Goal: Task Accomplishment & Management: Manage account settings

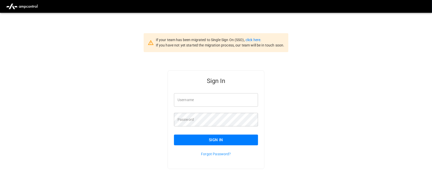
type input "**********"
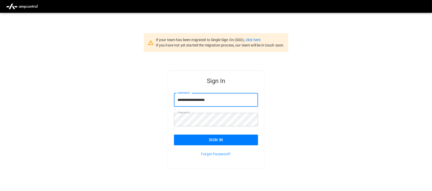
click at [227, 99] on input "**********" at bounding box center [216, 100] width 84 height 14
click at [228, 148] on div "Forgot Password?" at bounding box center [213, 150] width 90 height 11
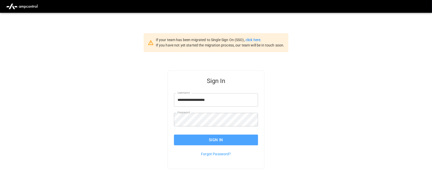
click at [227, 142] on button "Sign In" at bounding box center [216, 139] width 84 height 11
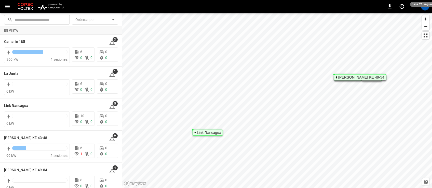
click at [57, 2] on img "menu" at bounding box center [51, 7] width 30 height 10
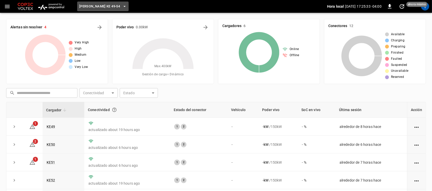
click at [122, 8] on icon "button" at bounding box center [124, 6] width 5 height 5
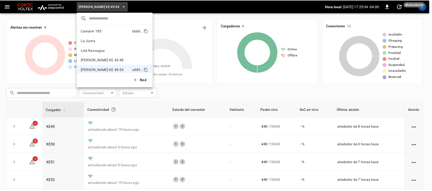
scroll to position [4, 0]
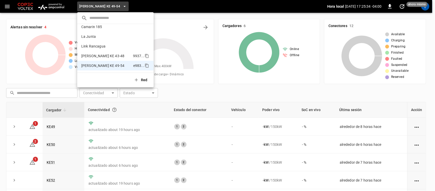
click at [111, 56] on p "Loza Colon KE 43-48" at bounding box center [102, 55] width 43 height 5
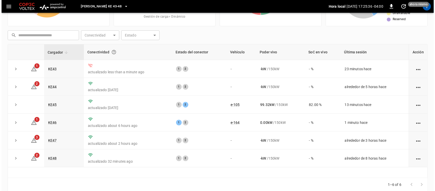
scroll to position [64, 0]
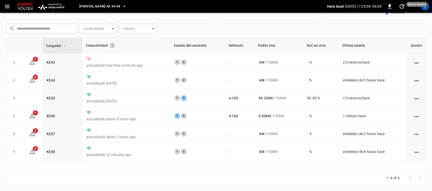
click at [122, 7] on icon "button" at bounding box center [124, 6] width 5 height 5
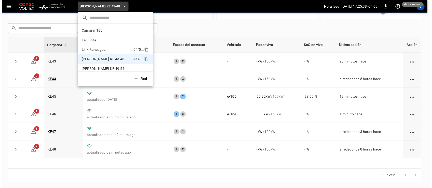
scroll to position [4, 0]
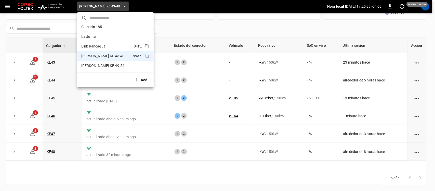
click at [108, 44] on li "Link Rancagua 04f5 ..." at bounding box center [115, 46] width 76 height 10
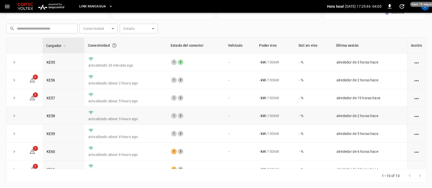
click at [51, 118] on td "KE58" at bounding box center [64, 116] width 42 height 18
click at [50, 116] on link "KE58" at bounding box center [51, 116] width 11 height 6
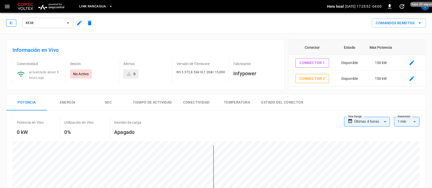
click at [15, 24] on button "button" at bounding box center [11, 22] width 10 height 7
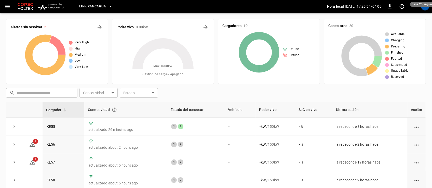
click at [102, 7] on span "Link Rancagua" at bounding box center [92, 7] width 27 height 6
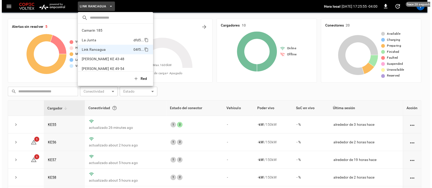
scroll to position [4, 0]
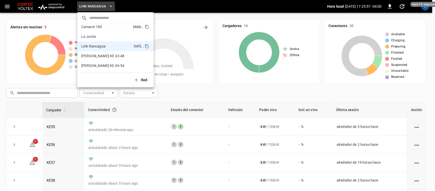
click at [96, 28] on p "Camarin 185" at bounding box center [91, 26] width 21 height 5
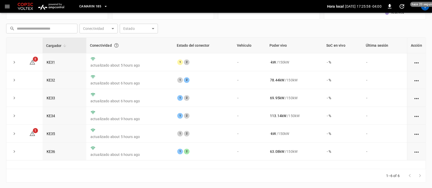
scroll to position [67, 0]
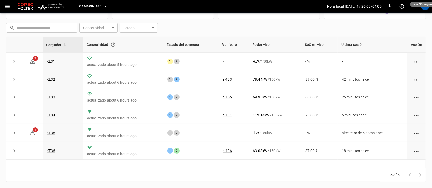
click at [106, 7] on icon "button" at bounding box center [106, 6] width 2 height 1
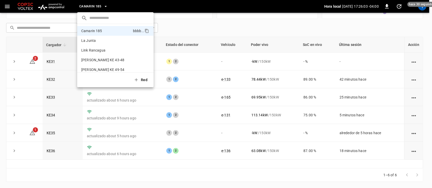
scroll to position [64, 0]
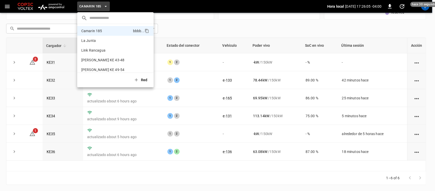
click at [105, 8] on div at bounding box center [217, 95] width 435 height 191
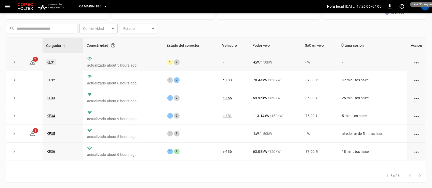
click at [48, 62] on link "KE31" at bounding box center [51, 62] width 11 height 6
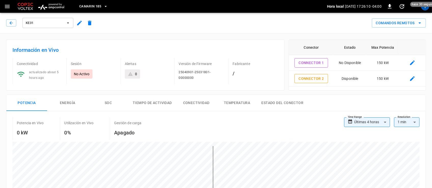
click at [419, 22] on icon "remote commands options" at bounding box center [420, 23] width 6 height 6
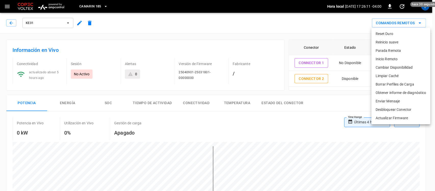
click at [399, 65] on li "Cambiar Disponibilidad" at bounding box center [401, 67] width 59 height 8
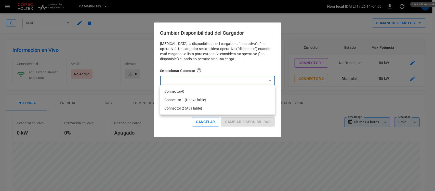
click at [232, 106] on li "Connector 2 (Available)" at bounding box center [217, 108] width 115 height 8
type input "**********"
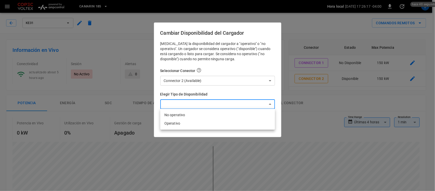
click at [203, 117] on li "No operativo" at bounding box center [217, 115] width 115 height 8
type input "**********"
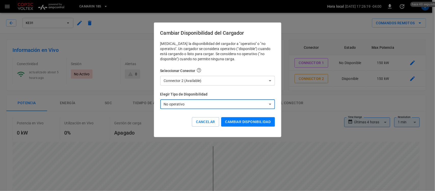
click at [251, 118] on button "Cambiar disponibilidad" at bounding box center [248, 121] width 54 height 9
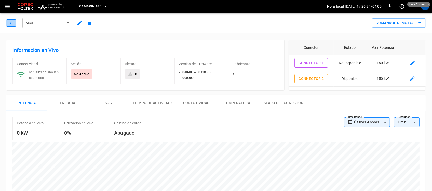
click at [10, 22] on icon "button" at bounding box center [10, 22] width 3 height 3
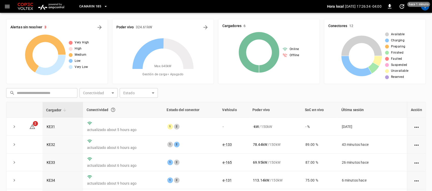
scroll to position [64, 0]
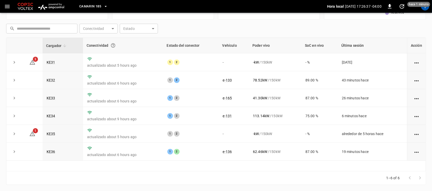
click at [103, 7] on button "Camarin 185" at bounding box center [93, 7] width 33 height 10
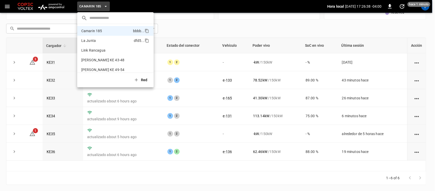
click at [100, 41] on li "La Junta dfd5 ..." at bounding box center [115, 41] width 76 height 10
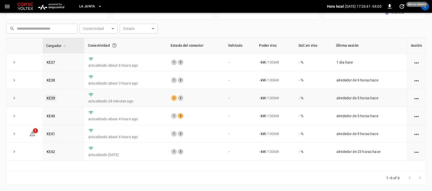
click at [50, 96] on link "KE39" at bounding box center [51, 98] width 11 height 6
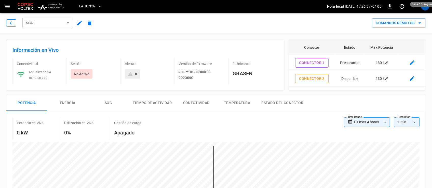
click at [11, 24] on icon "button" at bounding box center [11, 22] width 5 height 5
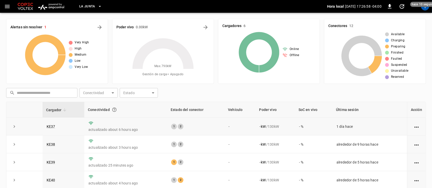
scroll to position [64, 0]
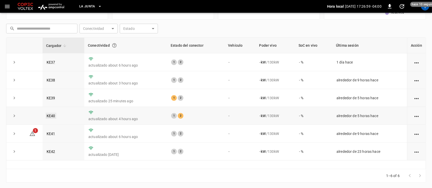
click at [47, 115] on link "KE40" at bounding box center [51, 116] width 11 height 6
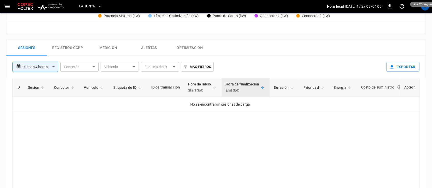
scroll to position [230, 0]
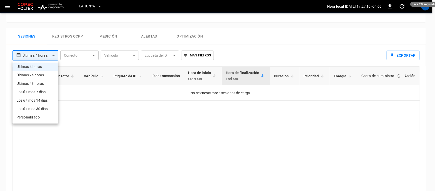
click at [45, 79] on li "Últimas 24 horas" at bounding box center [35, 75] width 46 height 8
type input "**********"
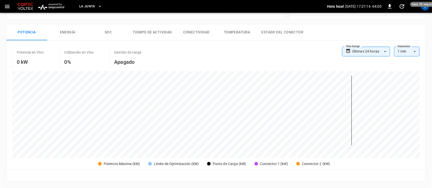
scroll to position [0, 0]
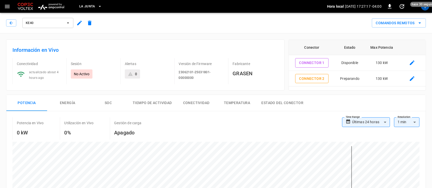
click at [17, 22] on div "KE40" at bounding box center [50, 23] width 89 height 12
click at [16, 23] on button "button" at bounding box center [11, 22] width 10 height 7
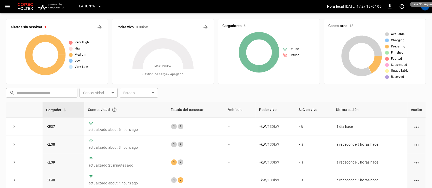
scroll to position [64, 0]
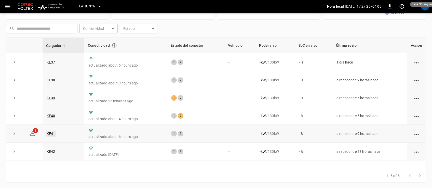
click at [50, 135] on link "KE41" at bounding box center [51, 134] width 11 height 6
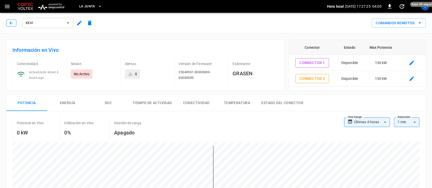
click at [8, 23] on button "button" at bounding box center [11, 22] width 10 height 7
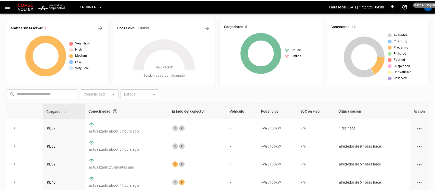
scroll to position [64, 0]
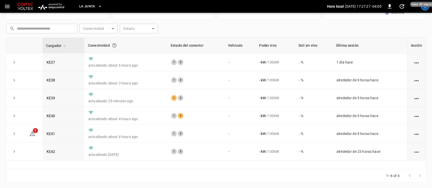
click at [428, 9] on div "T" at bounding box center [425, 6] width 8 height 8
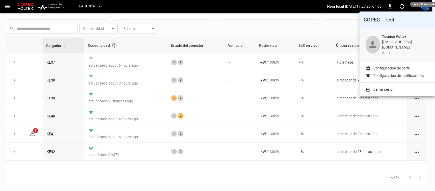
click at [393, 87] on p "Cerrar sesión" at bounding box center [383, 89] width 21 height 5
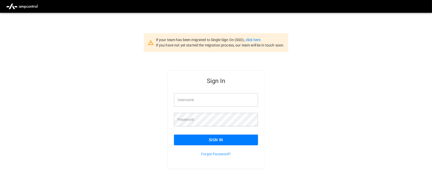
type input "**********"
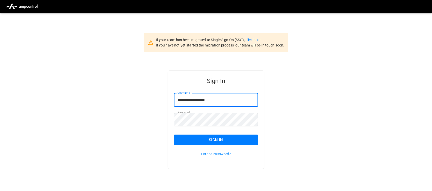
click at [225, 103] on input "**********" at bounding box center [216, 100] width 84 height 14
click at [226, 140] on button "Sign In" at bounding box center [216, 139] width 84 height 11
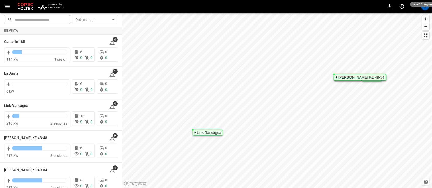
click at [59, 4] on img "menu" at bounding box center [51, 7] width 30 height 10
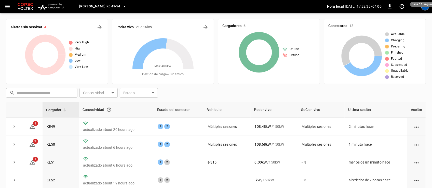
click at [428, 7] on div "T" at bounding box center [425, 6] width 8 height 8
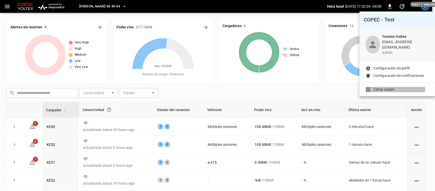
click at [394, 87] on p "Cerrar sesión" at bounding box center [383, 89] width 21 height 5
